Goal: Information Seeking & Learning: Learn about a topic

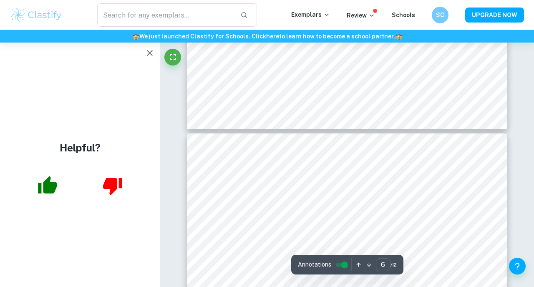
scroll to position [2739, 0]
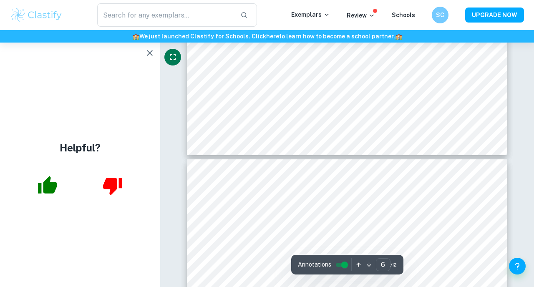
click at [168, 58] on icon "Fullscreen" at bounding box center [173, 57] width 10 height 10
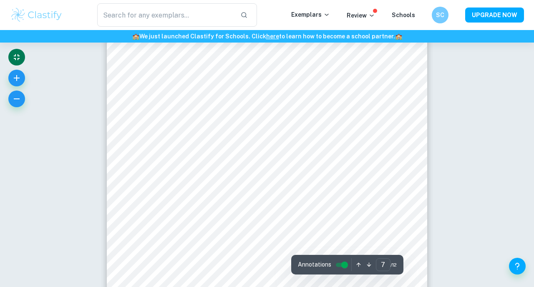
scroll to position [2919, 0]
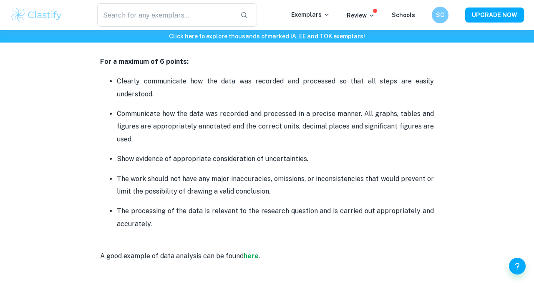
scroll to position [1046, 0]
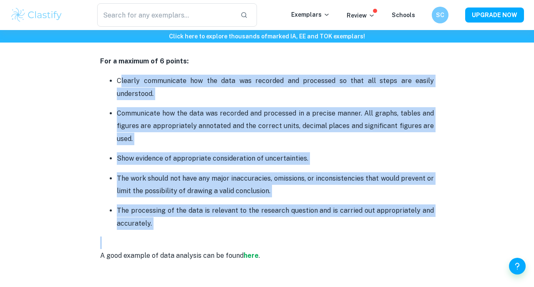
drag, startPoint x: 120, startPoint y: 81, endPoint x: 182, endPoint y: 239, distance: 169.9
copy ul "learly communicate how the data was recorded and processed so that all steps ar…"
drag, startPoint x: 114, startPoint y: 82, endPoint x: 160, endPoint y: 218, distance: 144.1
click at [160, 218] on ul "Clearly communicate how the data was recorded and processed so that all steps a…" at bounding box center [267, 152] width 334 height 156
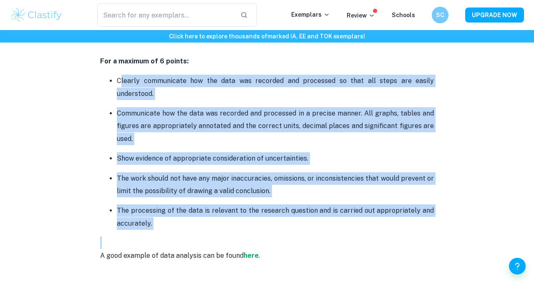
copy ul "Clearly communicate how the data was recorded and processed so that all steps a…"
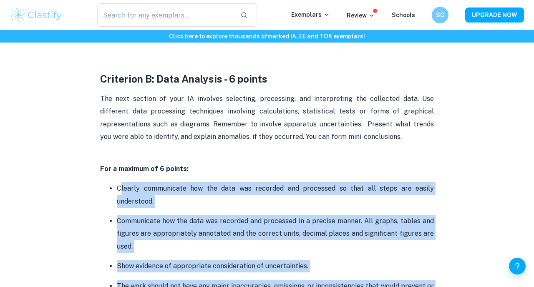
scroll to position [934, 0]
